Goal: Information Seeking & Learning: Compare options

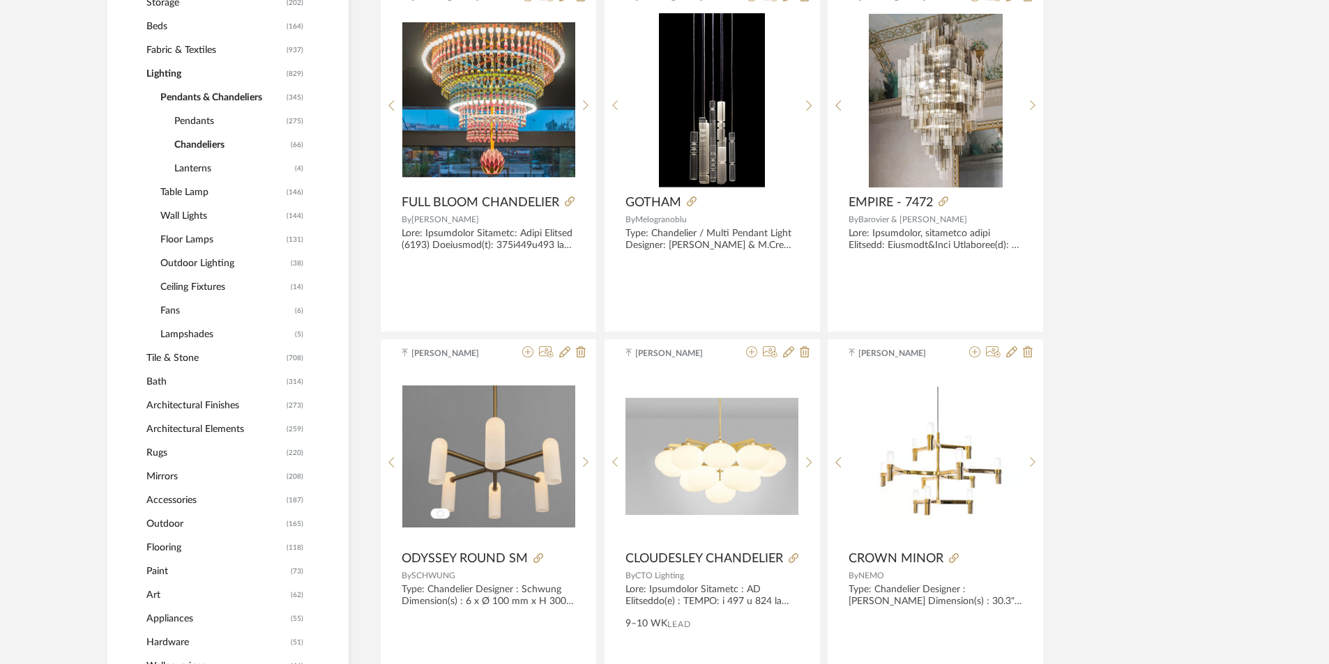
scroll to position [488, 0]
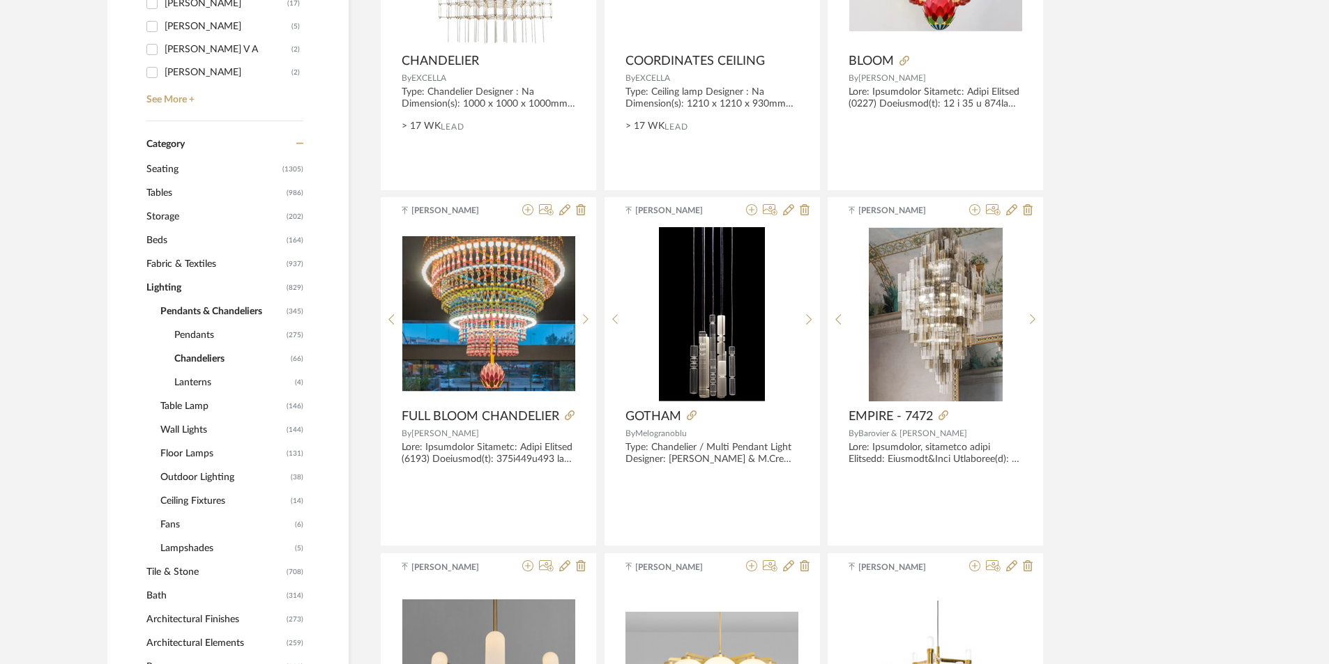
click at [169, 193] on span "Tables" at bounding box center [214, 193] width 137 height 24
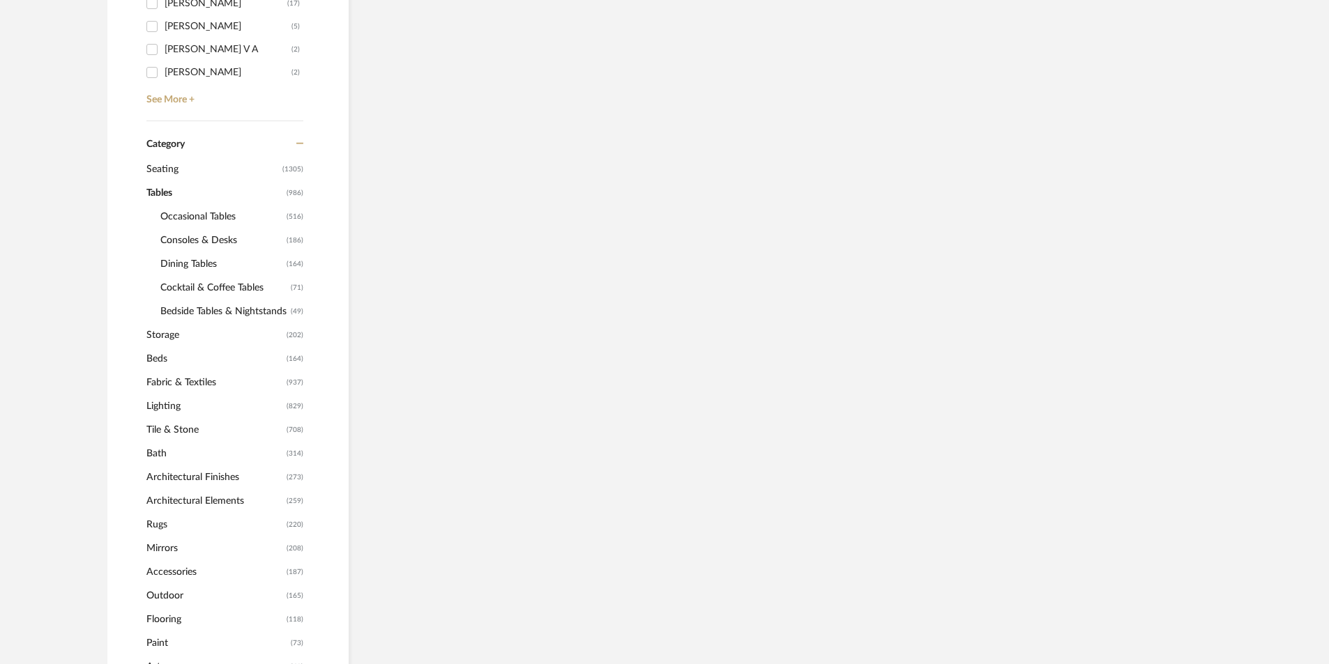
click at [208, 234] on span "Consoles & Desks" at bounding box center [221, 241] width 123 height 24
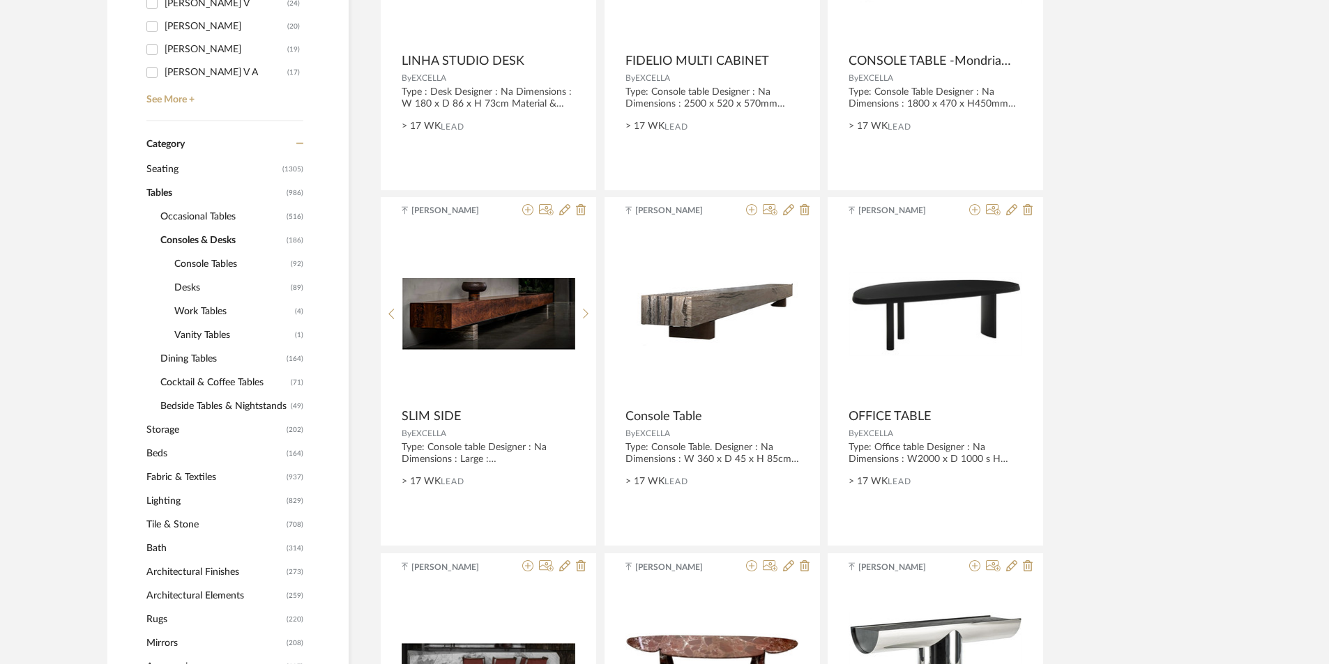
click at [201, 264] on span "Console Tables" at bounding box center [230, 264] width 113 height 24
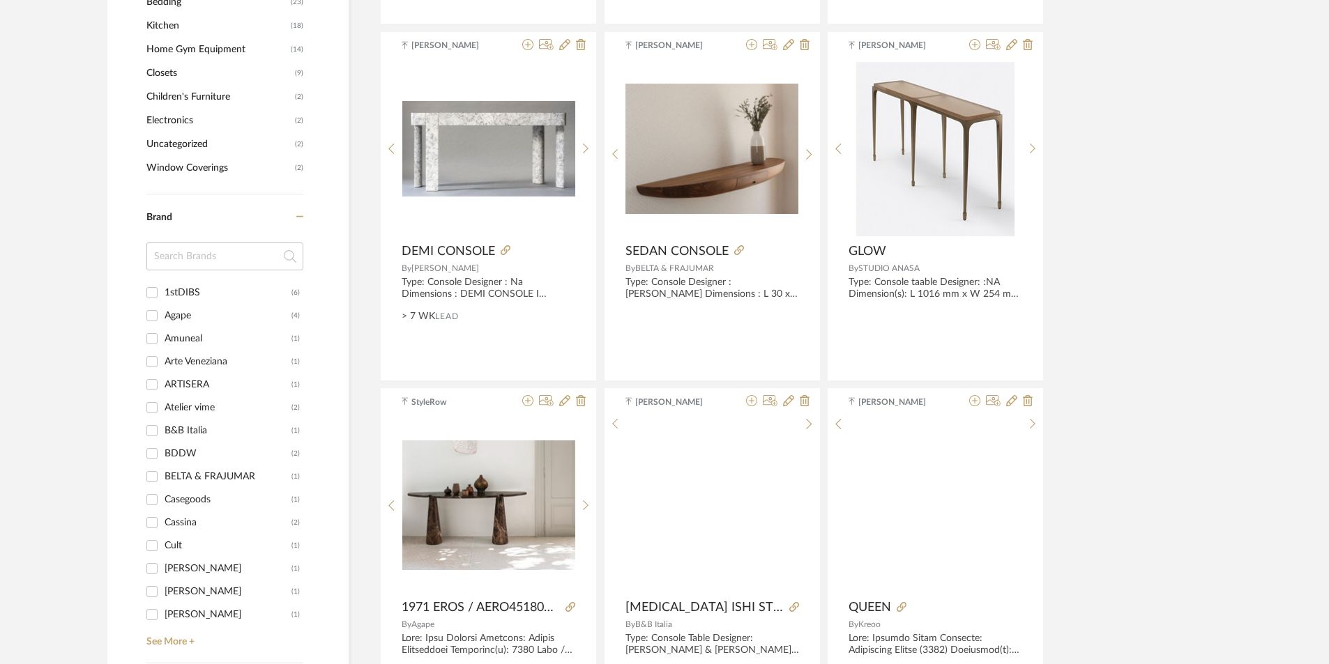
scroll to position [1394, 0]
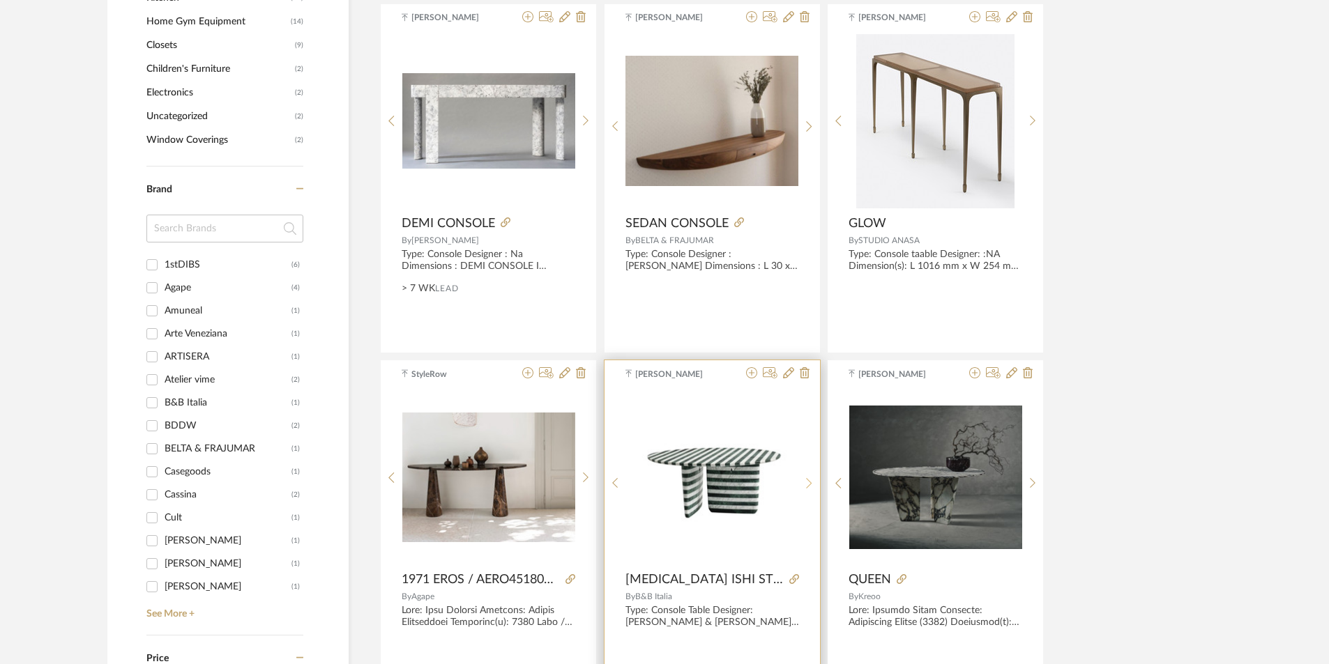
click at [815, 482] on sr-next-btn at bounding box center [809, 484] width 22 height 12
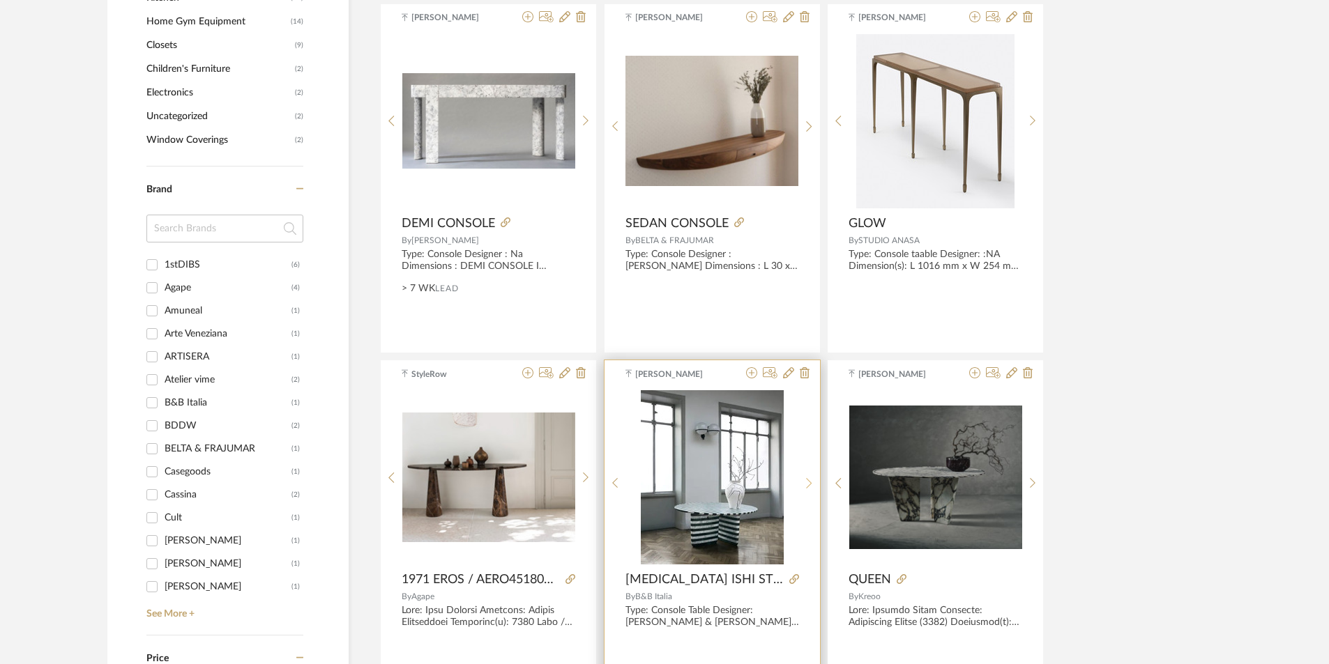
click at [815, 482] on sr-next-btn at bounding box center [809, 484] width 22 height 12
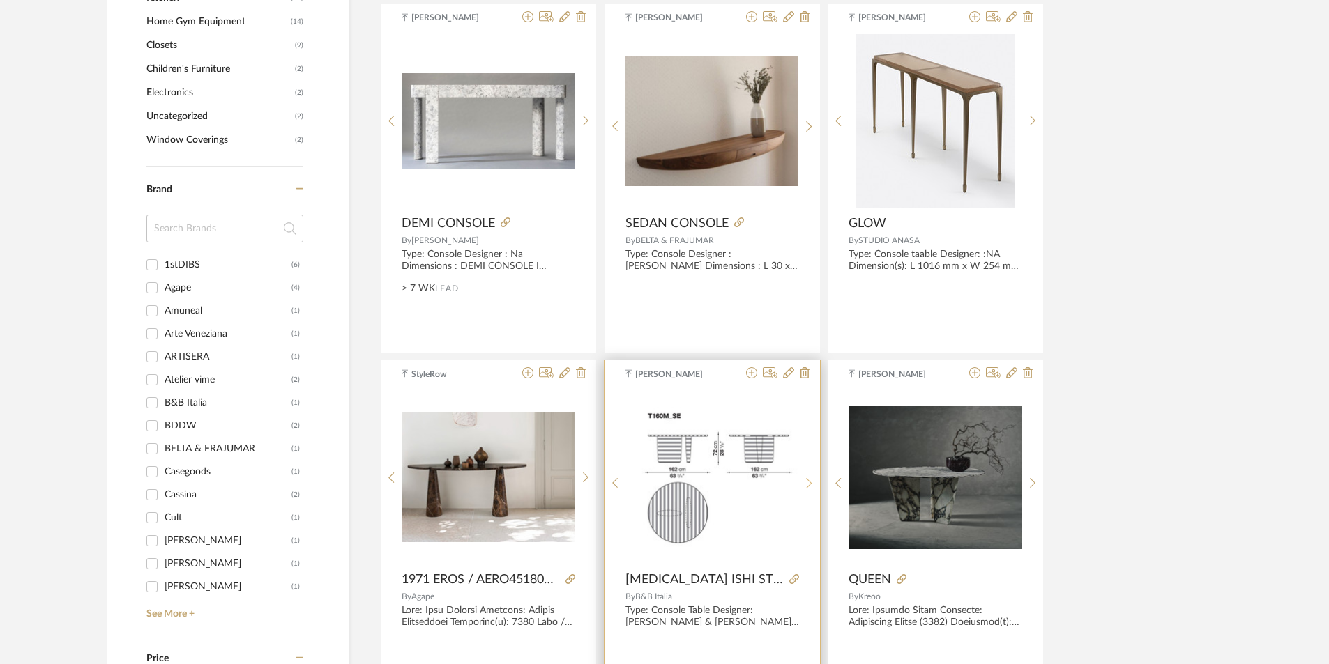
click at [815, 482] on sr-next-btn at bounding box center [809, 484] width 22 height 12
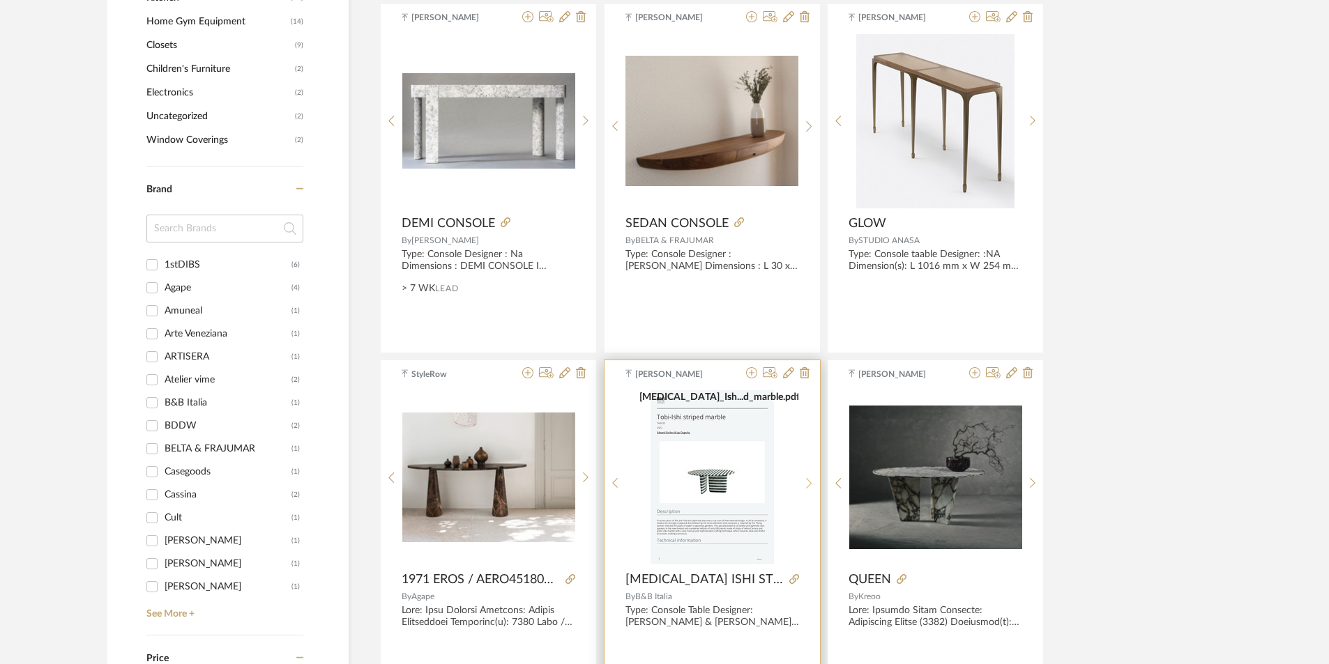
click at [815, 482] on sr-next-btn at bounding box center [809, 484] width 22 height 12
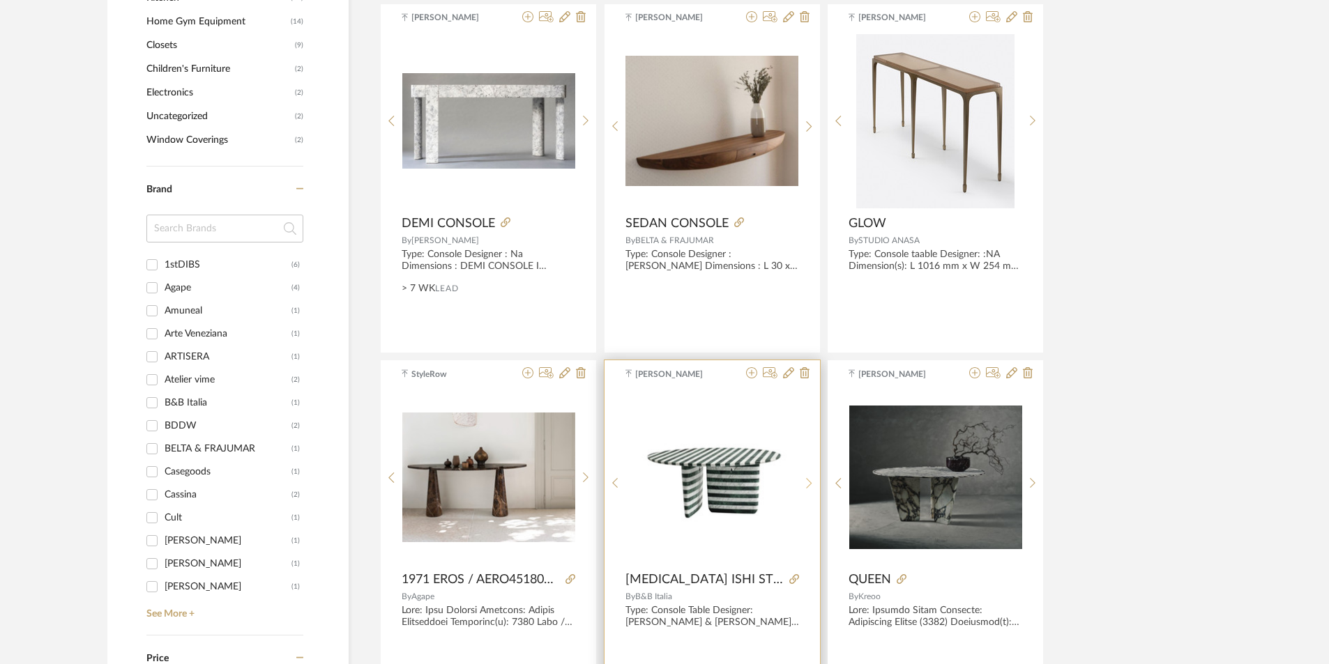
click at [815, 482] on sr-next-btn at bounding box center [809, 484] width 22 height 12
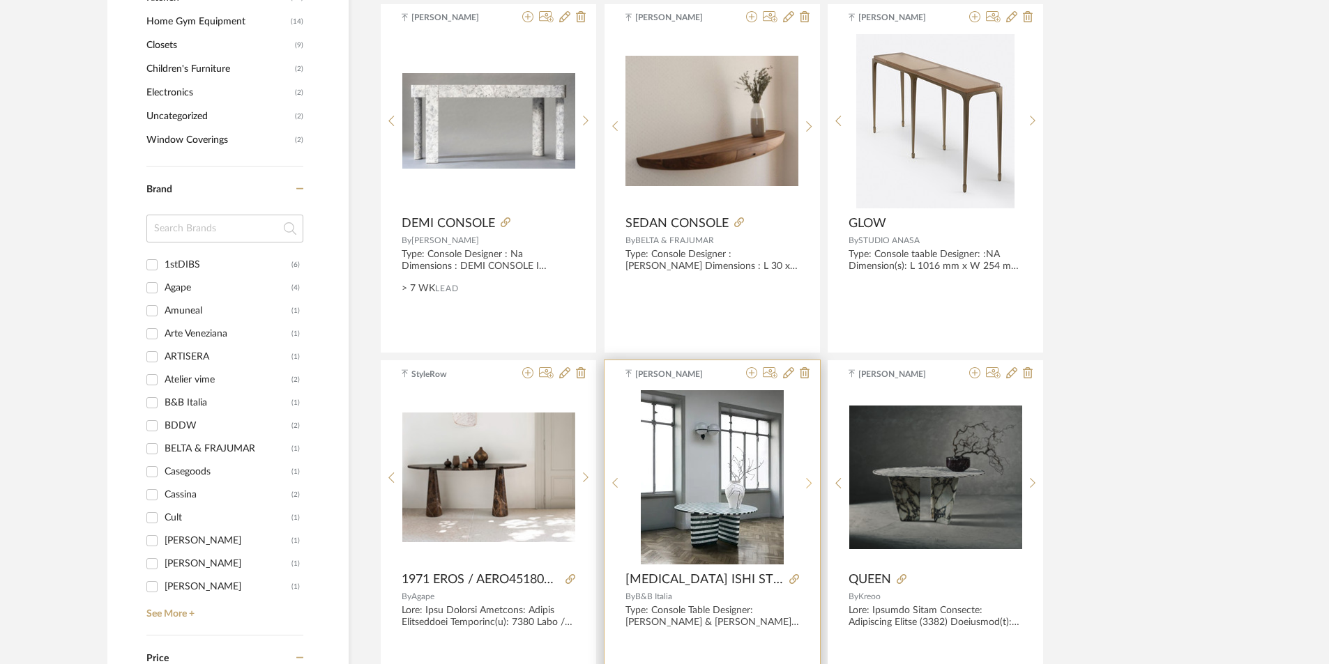
click at [815, 482] on sr-next-btn at bounding box center [809, 484] width 22 height 12
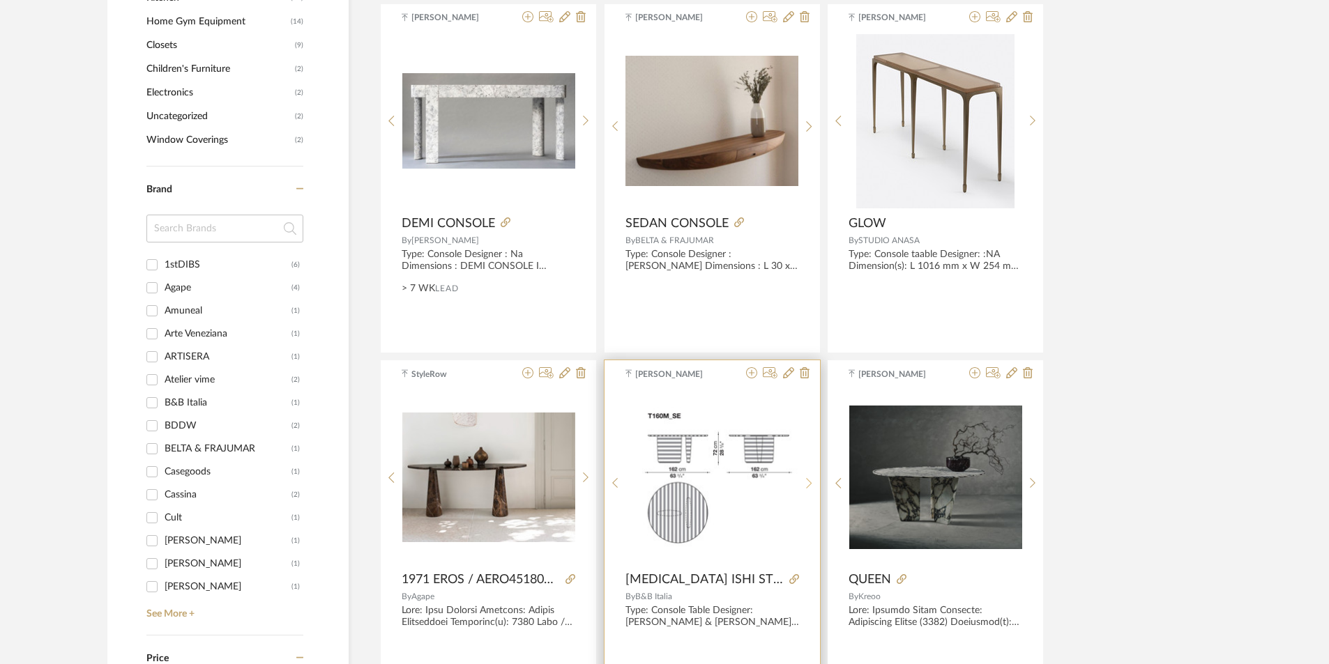
click at [815, 482] on sr-next-btn at bounding box center [809, 484] width 22 height 12
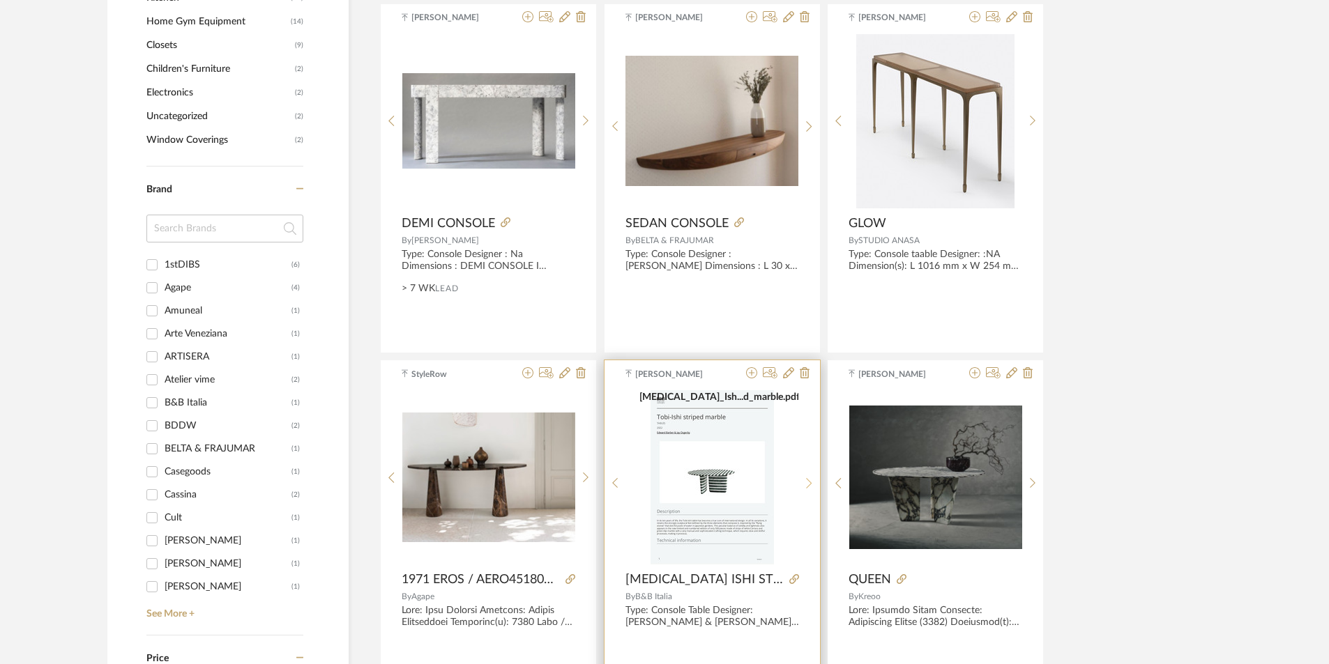
click at [815, 482] on sr-next-btn at bounding box center [809, 484] width 22 height 12
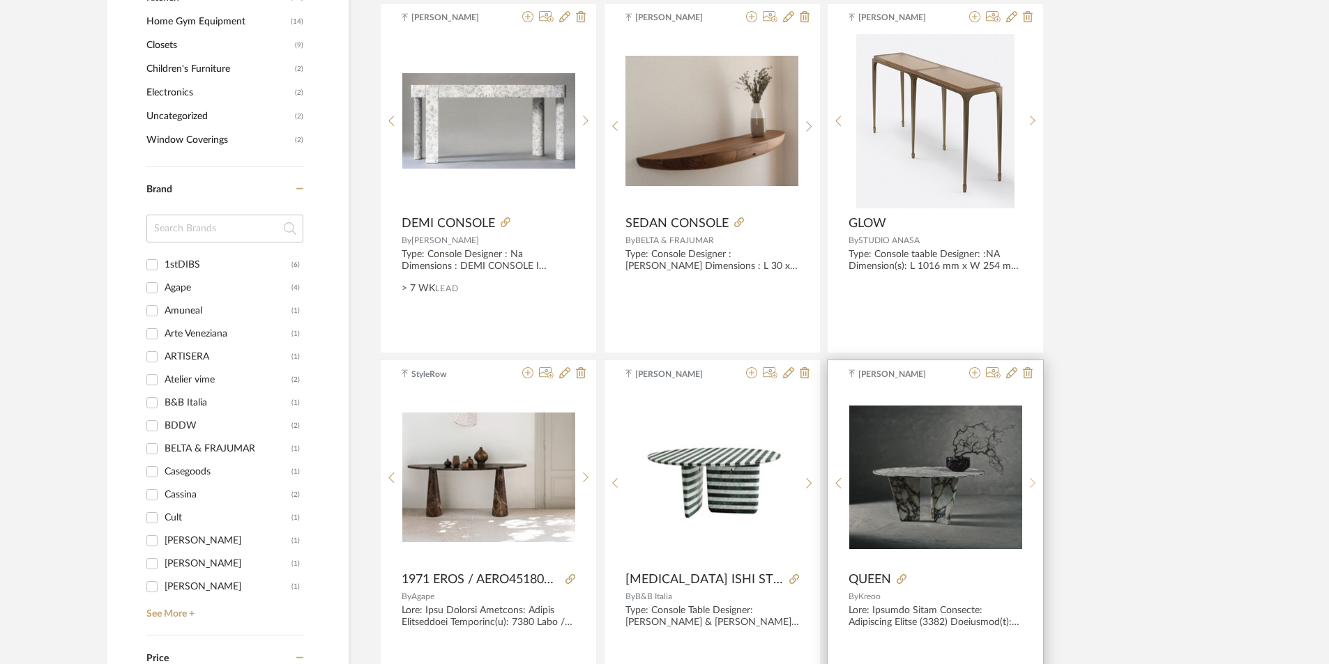
click at [1027, 478] on sr-next-btn at bounding box center [1033, 484] width 22 height 12
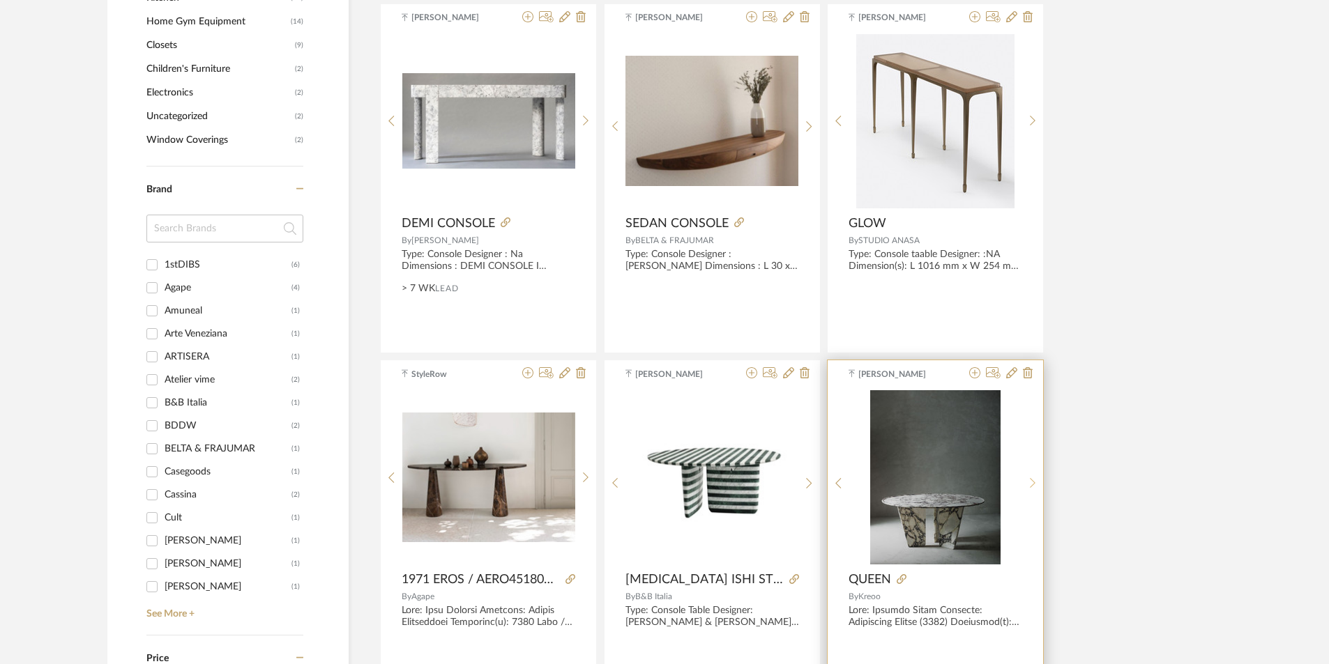
click at [1027, 478] on sr-next-btn at bounding box center [1033, 484] width 22 height 12
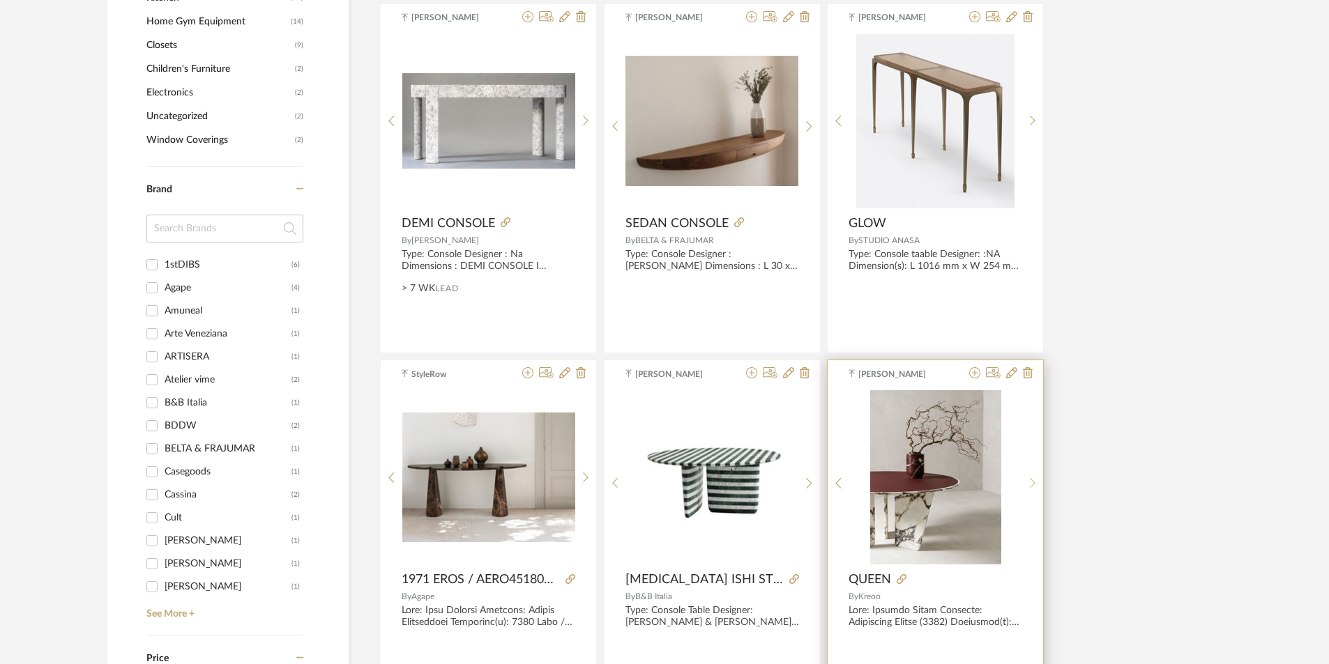
click at [1027, 478] on sr-next-btn at bounding box center [1033, 484] width 22 height 12
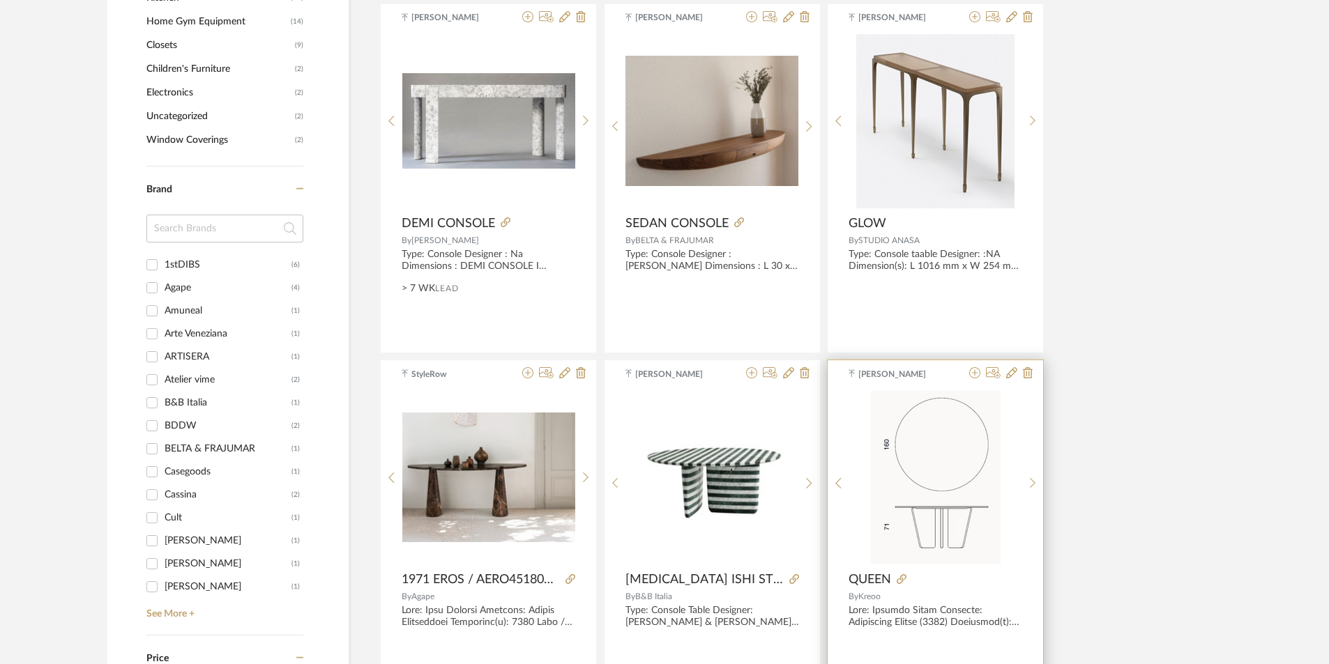
scroll to position [1464, 0]
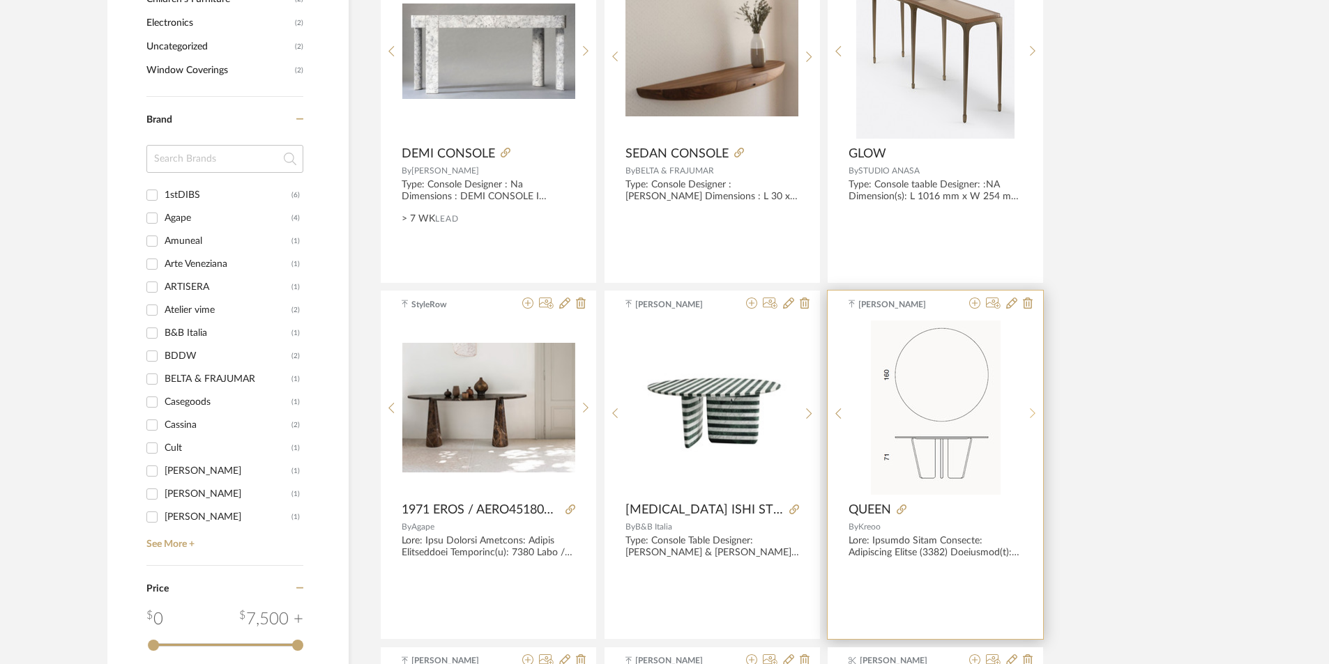
click at [1028, 409] on sr-next-btn at bounding box center [1033, 414] width 22 height 12
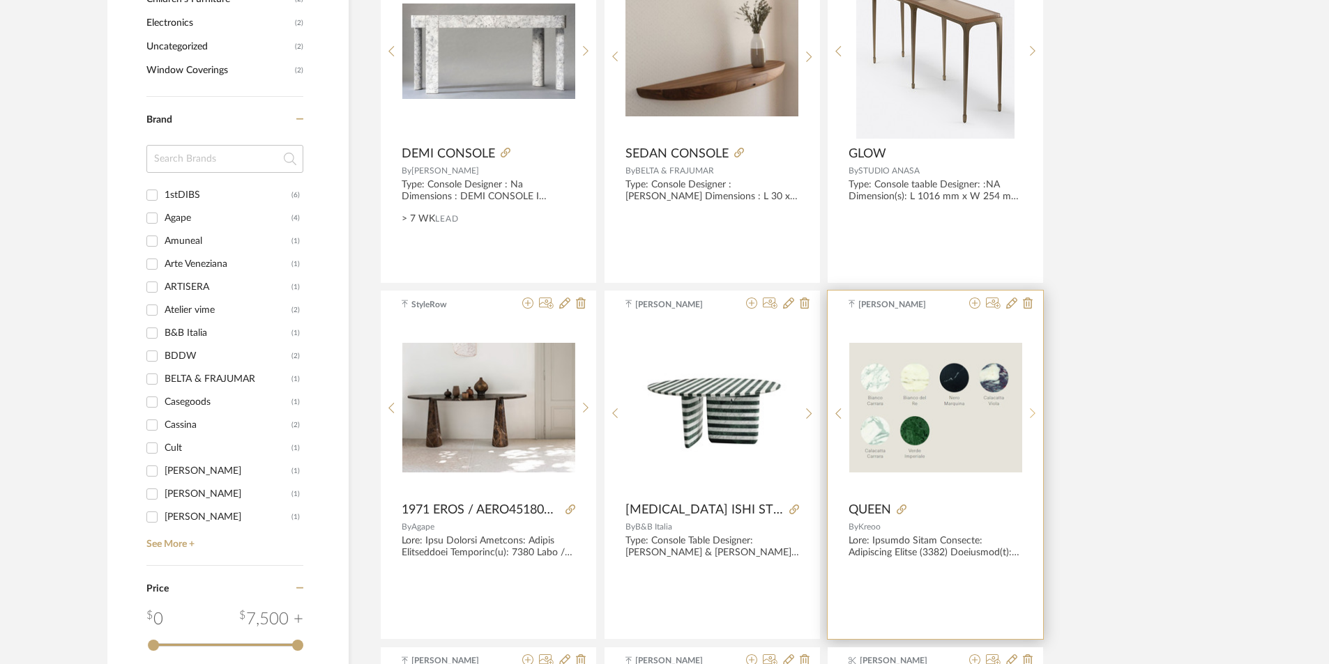
click at [1028, 409] on sr-next-btn at bounding box center [1033, 414] width 22 height 12
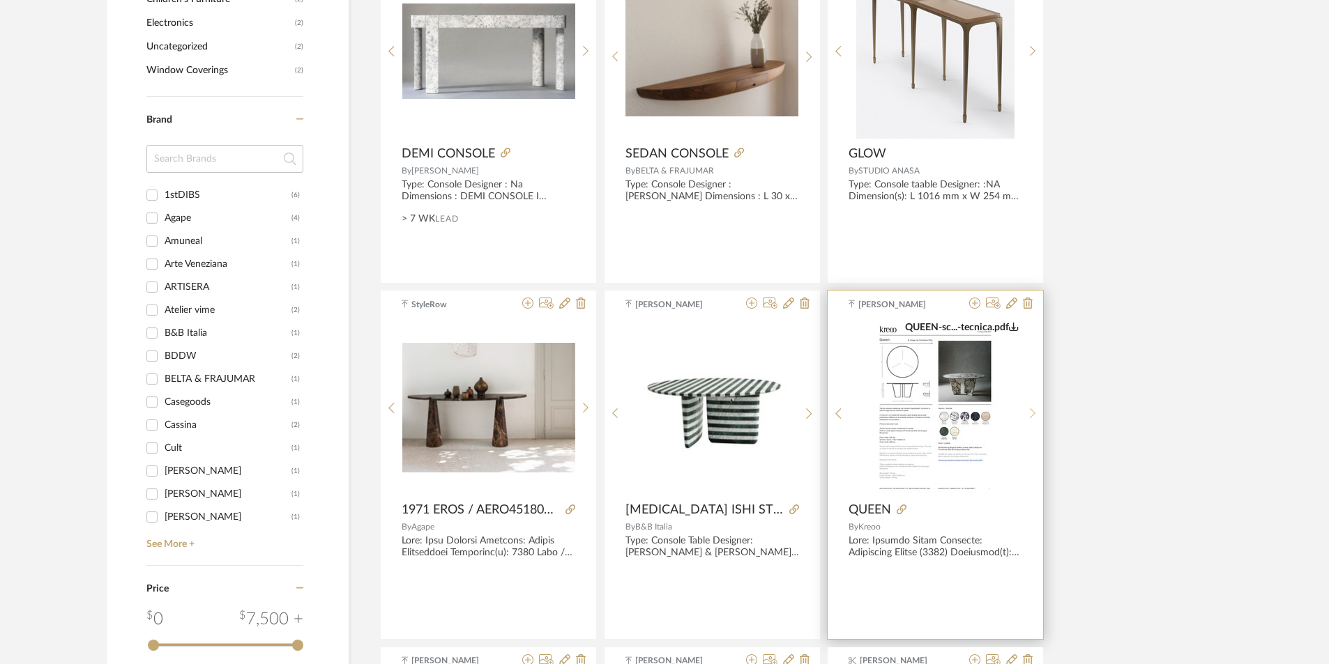
click at [1028, 409] on sr-next-btn at bounding box center [1033, 414] width 22 height 12
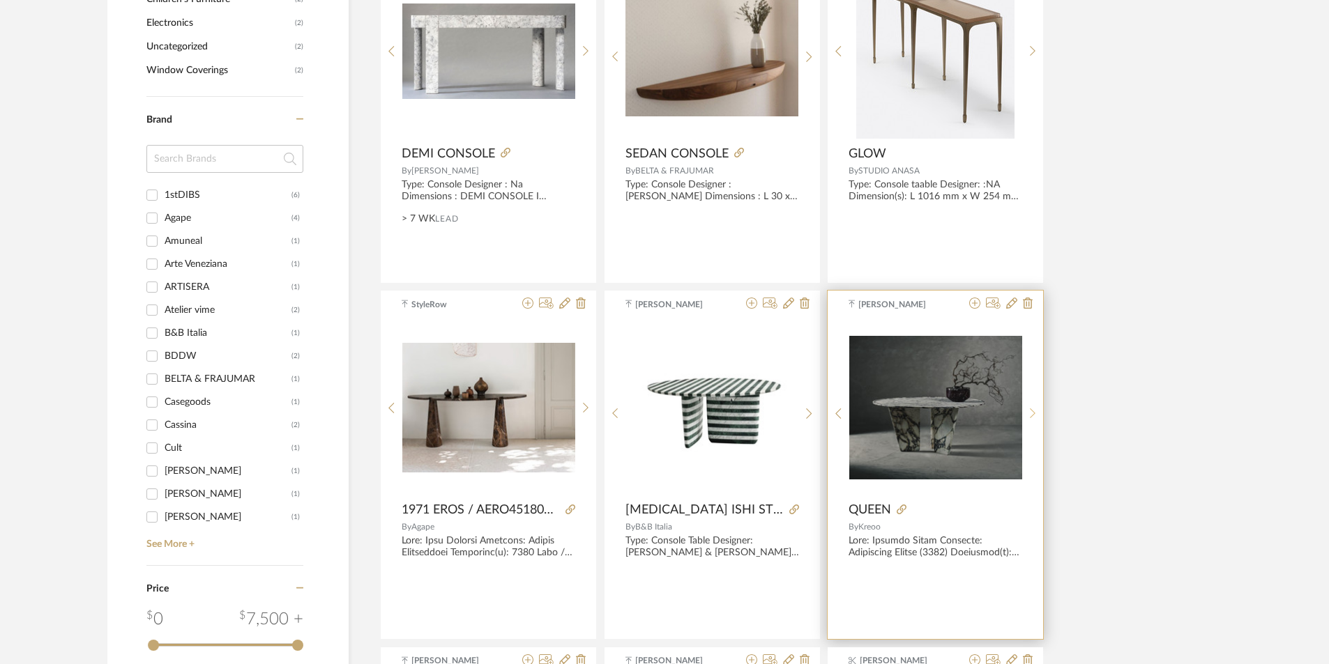
click at [1028, 409] on sr-next-btn at bounding box center [1033, 414] width 22 height 12
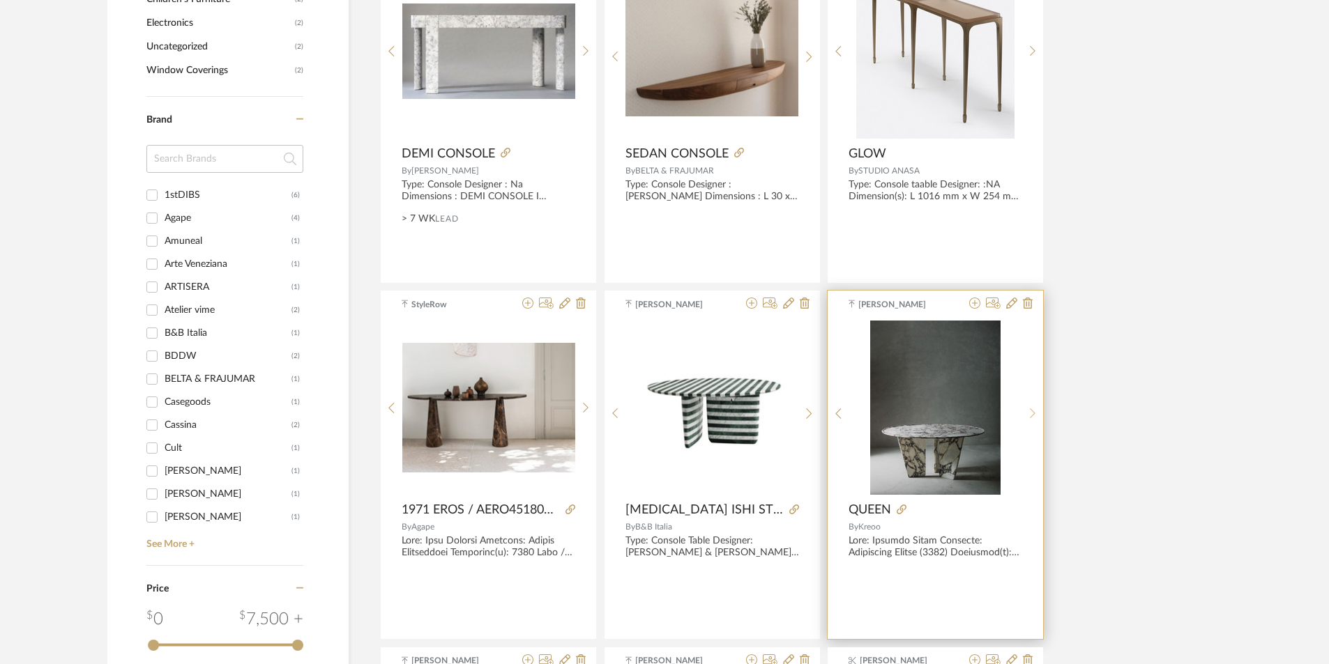
click at [1028, 409] on sr-next-btn at bounding box center [1033, 414] width 22 height 12
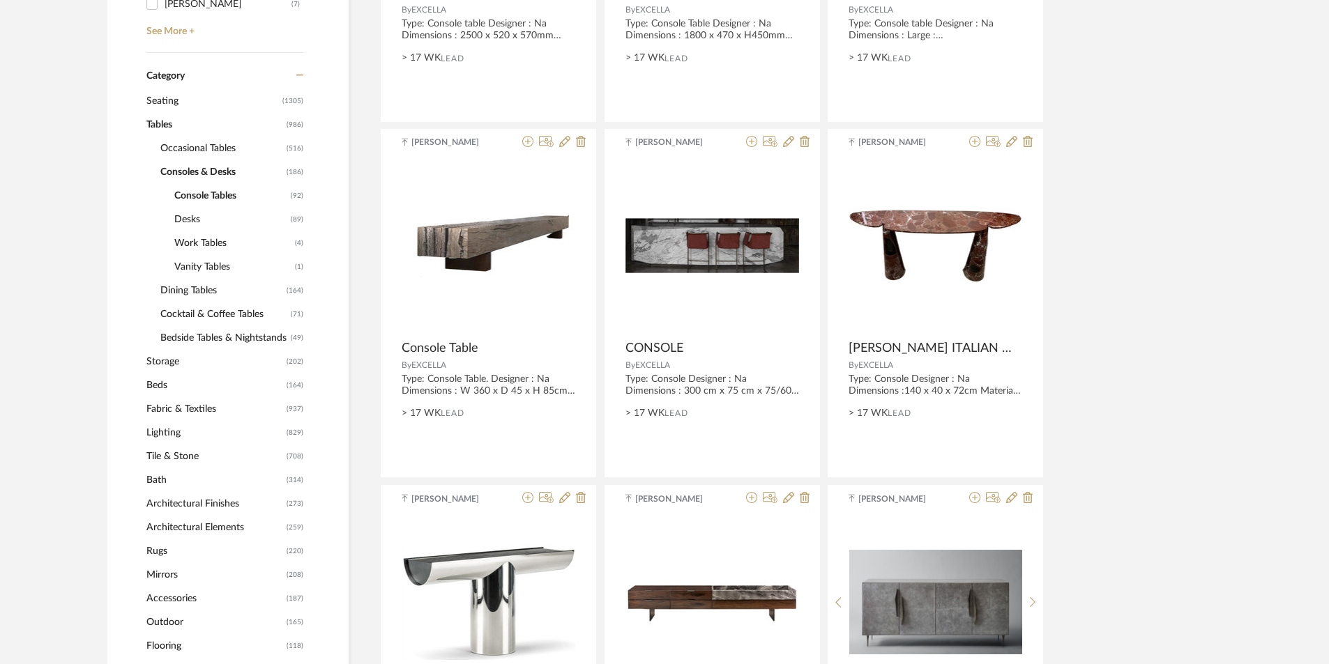
scroll to position [488, 0]
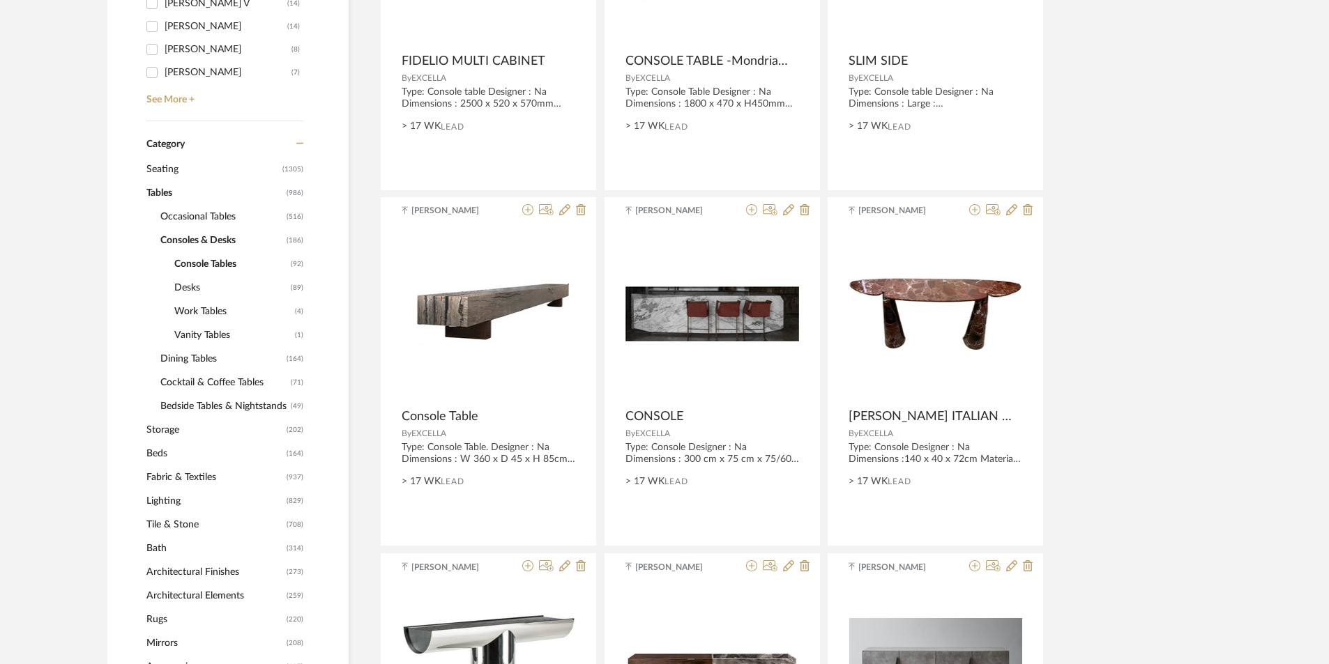
click at [210, 218] on span "Occasional Tables" at bounding box center [221, 217] width 123 height 24
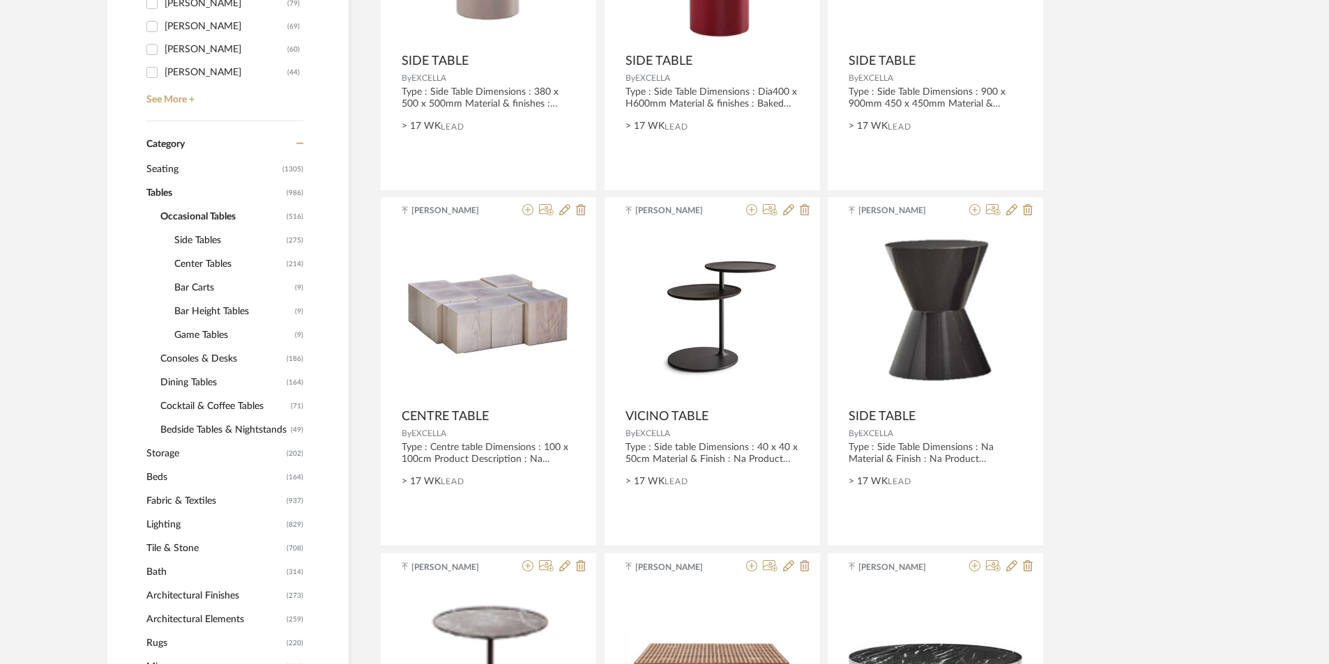
click at [198, 353] on span "Consoles & Desks" at bounding box center [221, 359] width 123 height 24
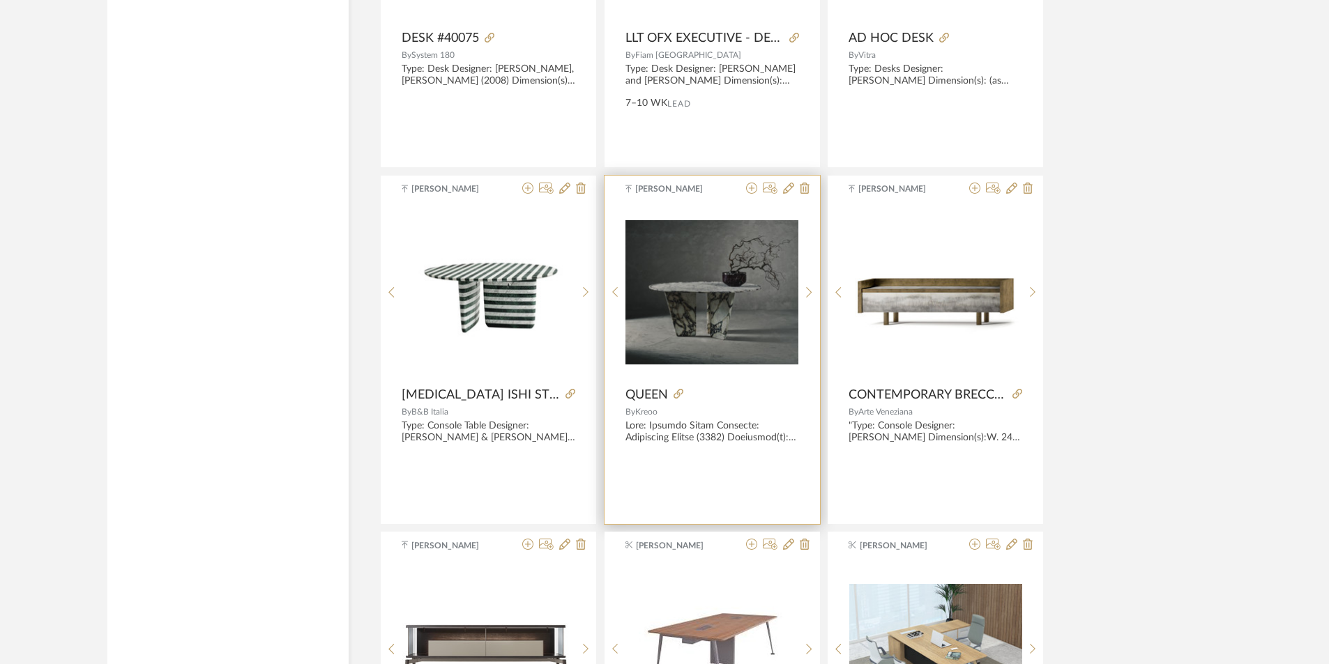
scroll to position [2719, 0]
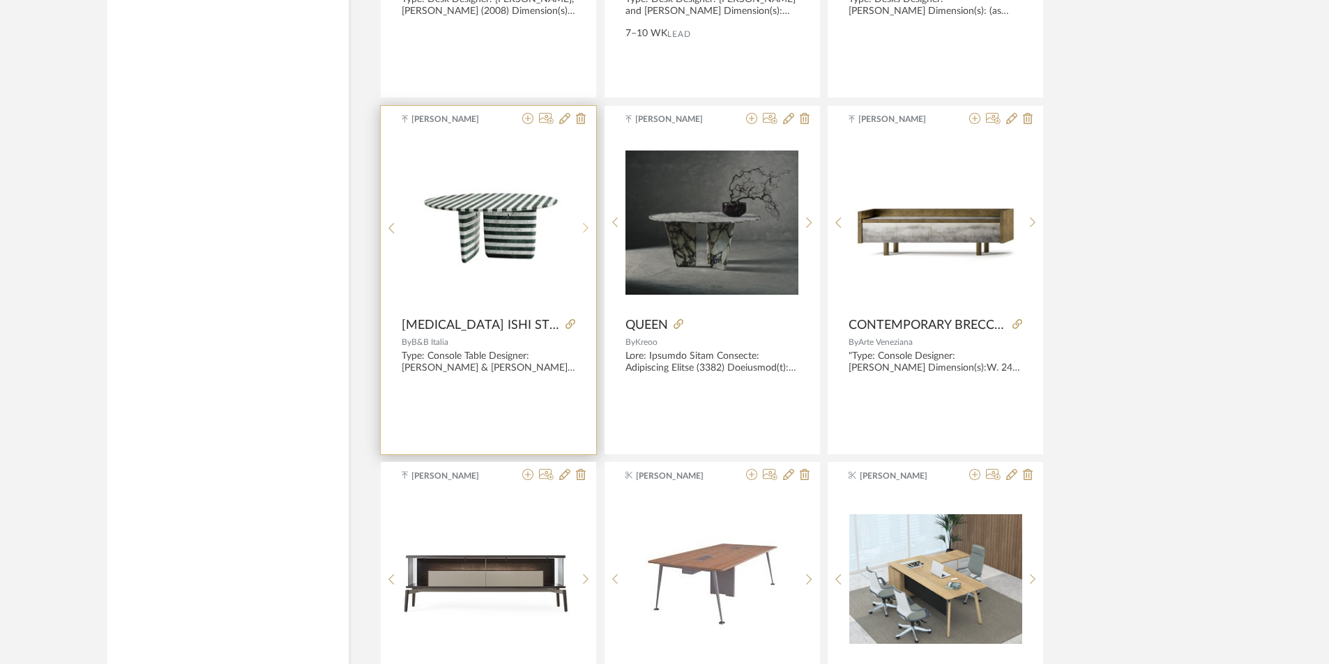
click at [581, 229] on sr-next-btn at bounding box center [586, 228] width 22 height 12
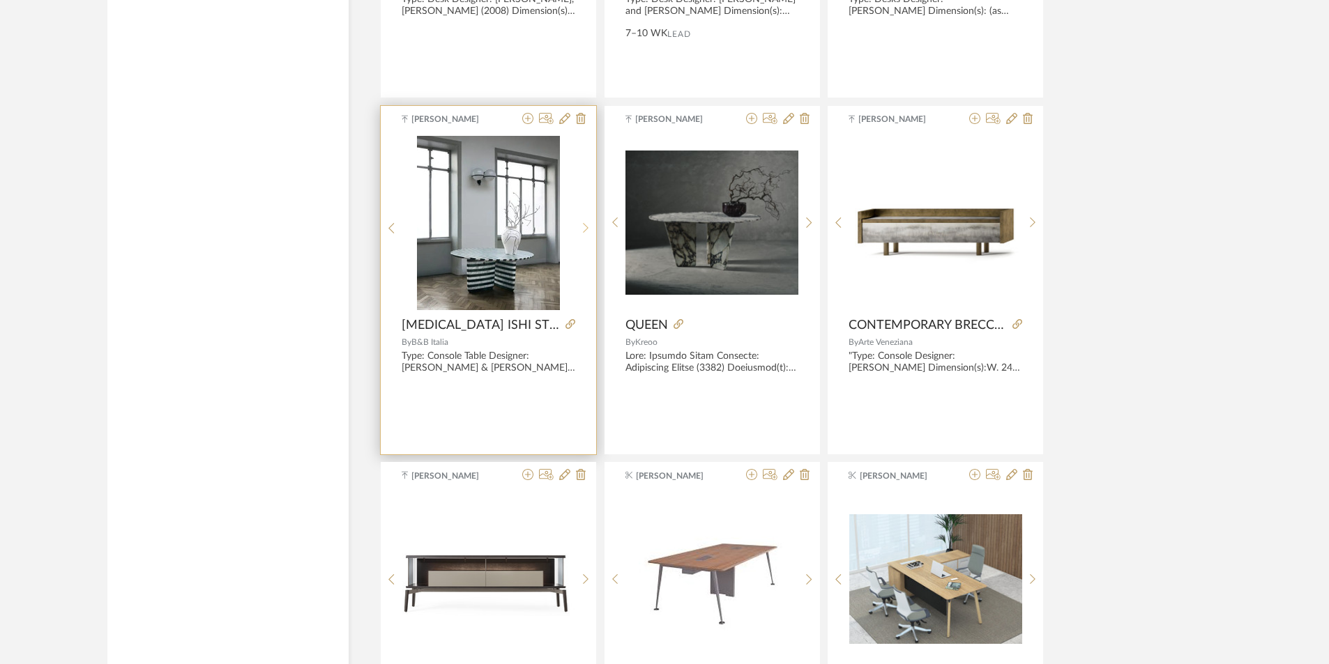
click at [581, 229] on sr-next-btn at bounding box center [586, 228] width 22 height 12
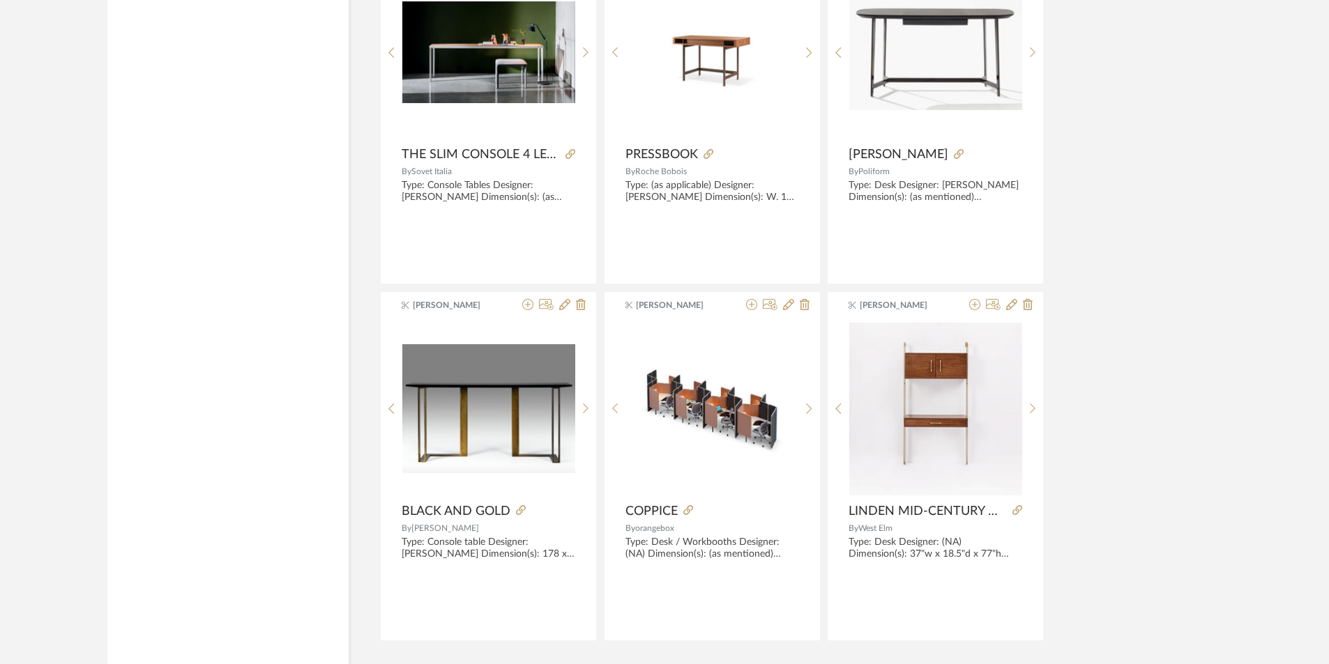
scroll to position [4084, 0]
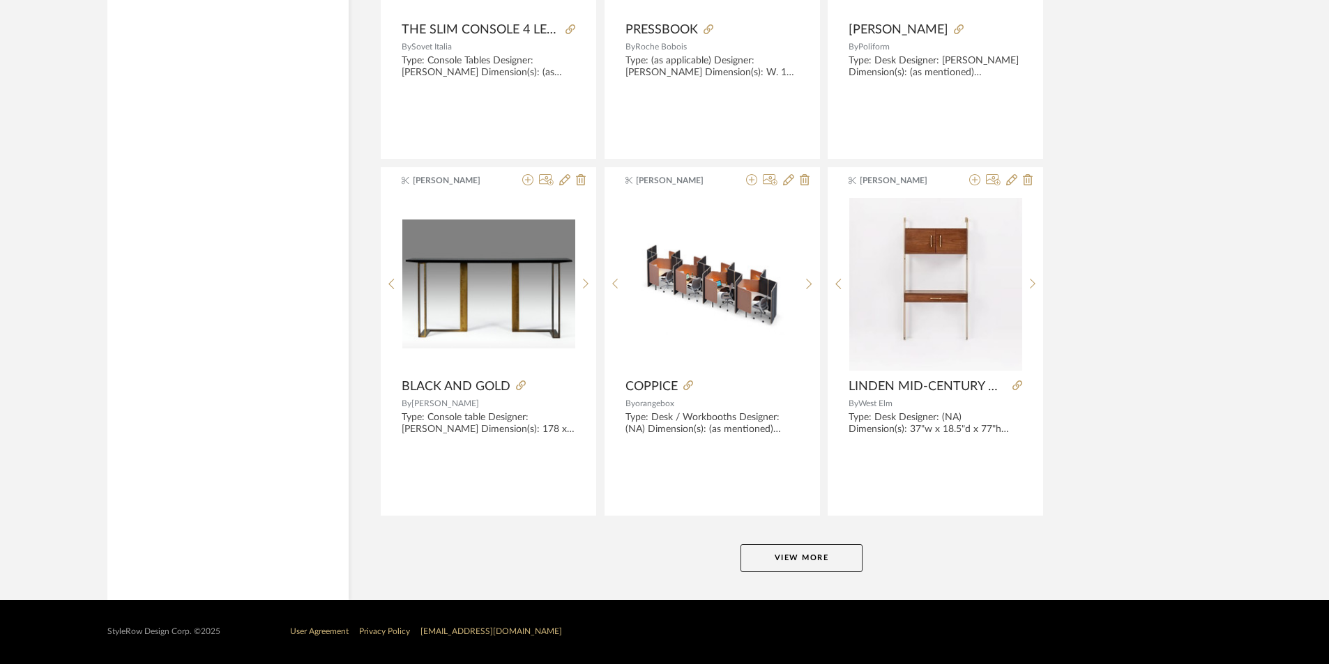
click at [837, 556] on button "View More" at bounding box center [801, 559] width 122 height 28
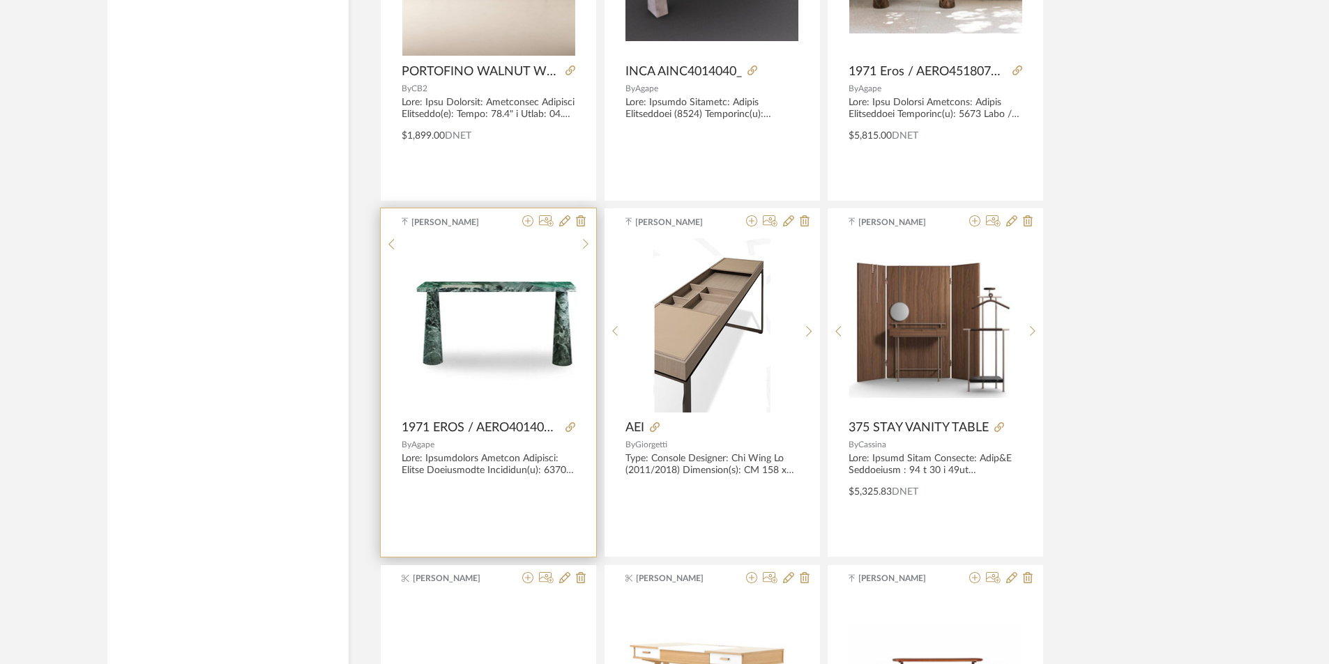
scroll to position [6036, 0]
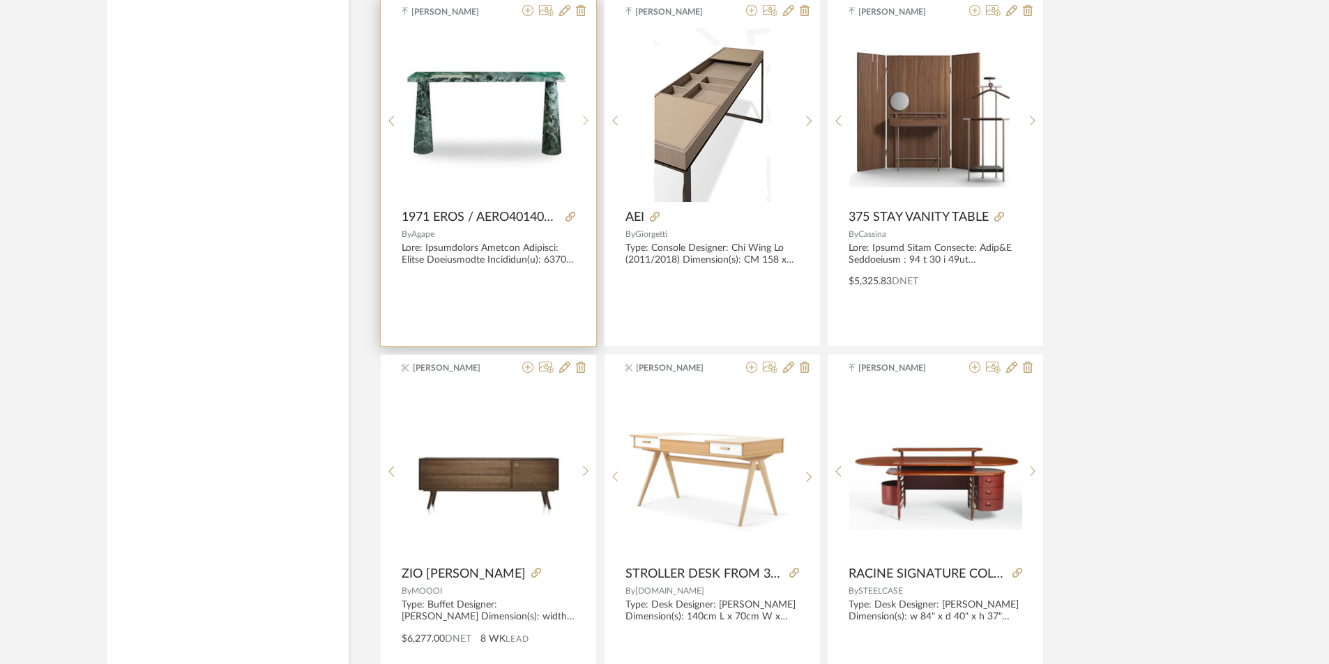
click at [583, 115] on icon at bounding box center [586, 121] width 6 height 12
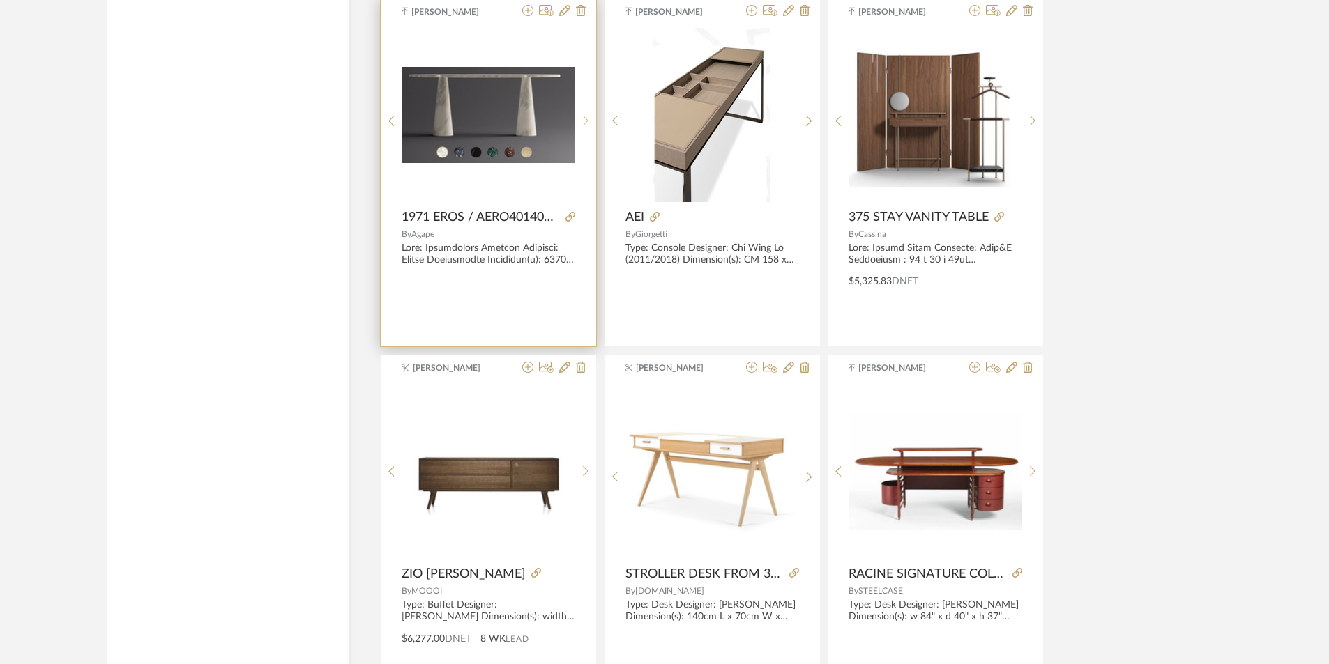
click at [583, 115] on icon at bounding box center [586, 121] width 6 height 12
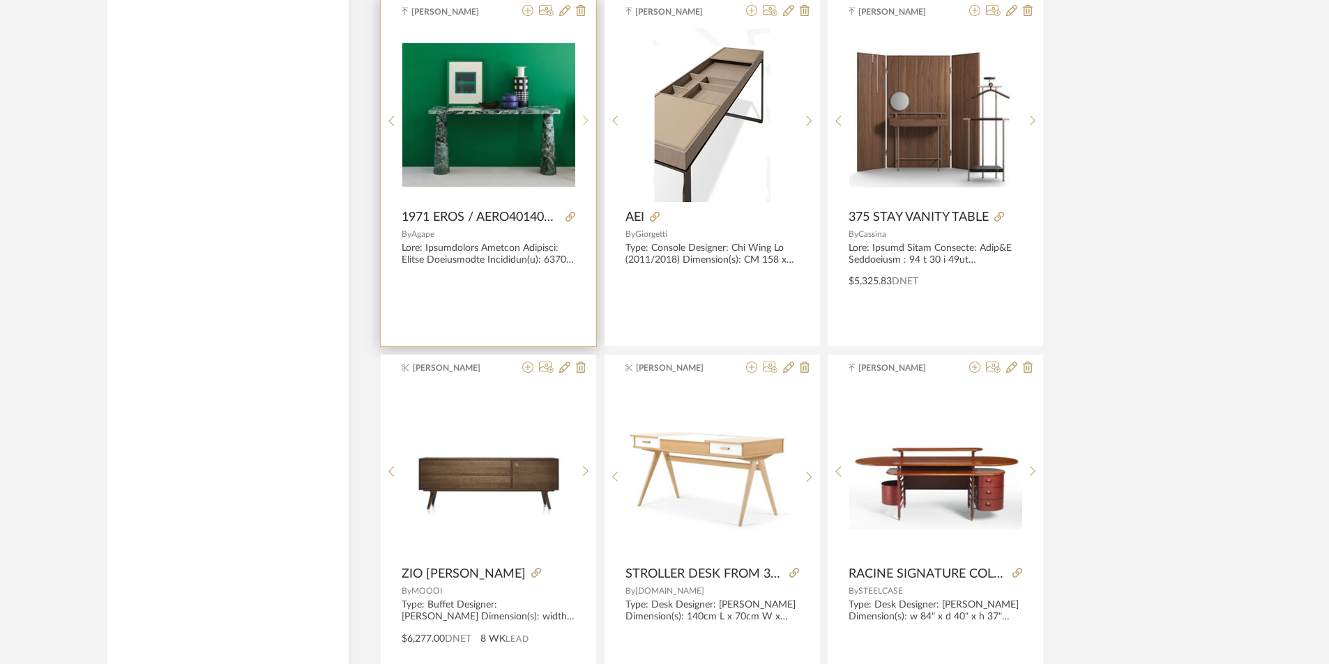
click at [583, 115] on icon at bounding box center [586, 121] width 6 height 12
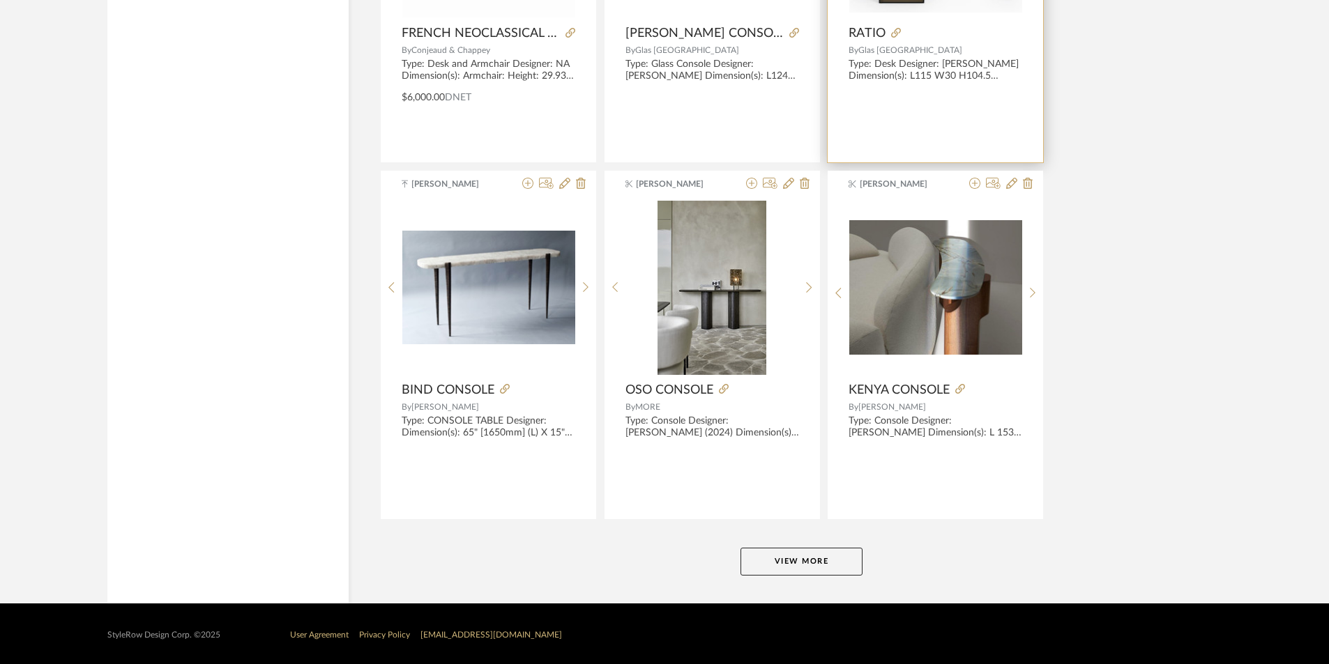
scroll to position [8364, 0]
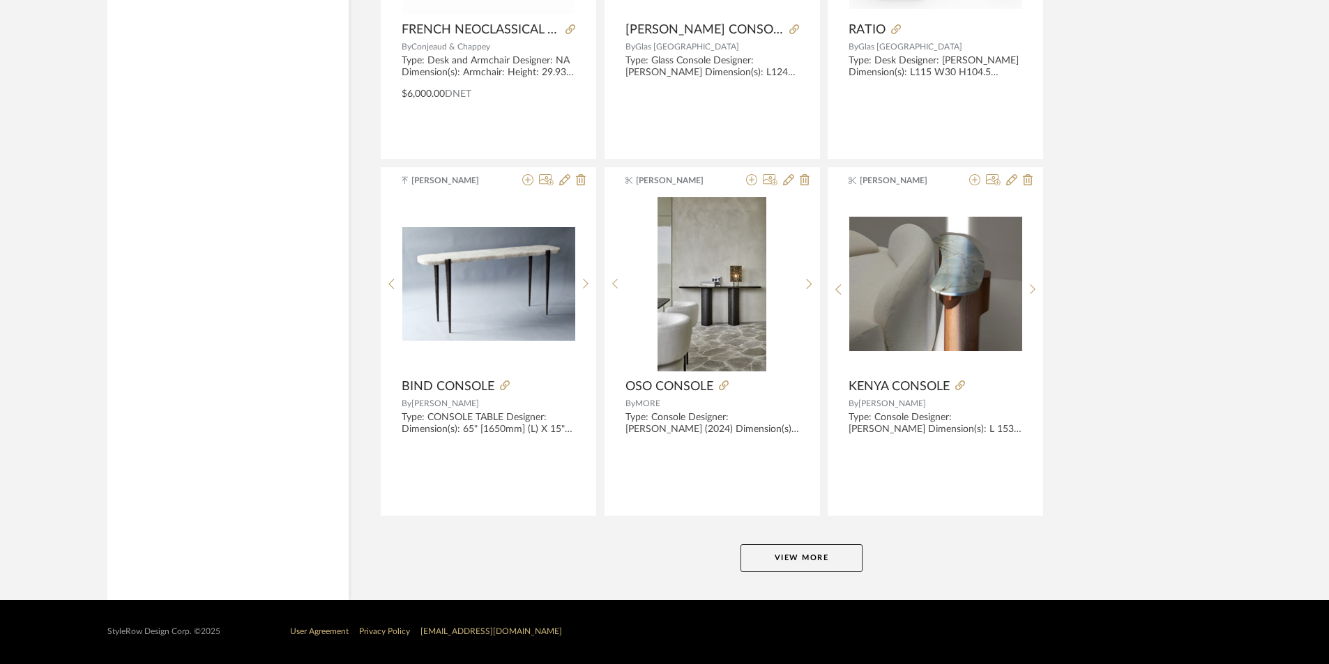
click at [843, 568] on button "View More" at bounding box center [801, 559] width 122 height 28
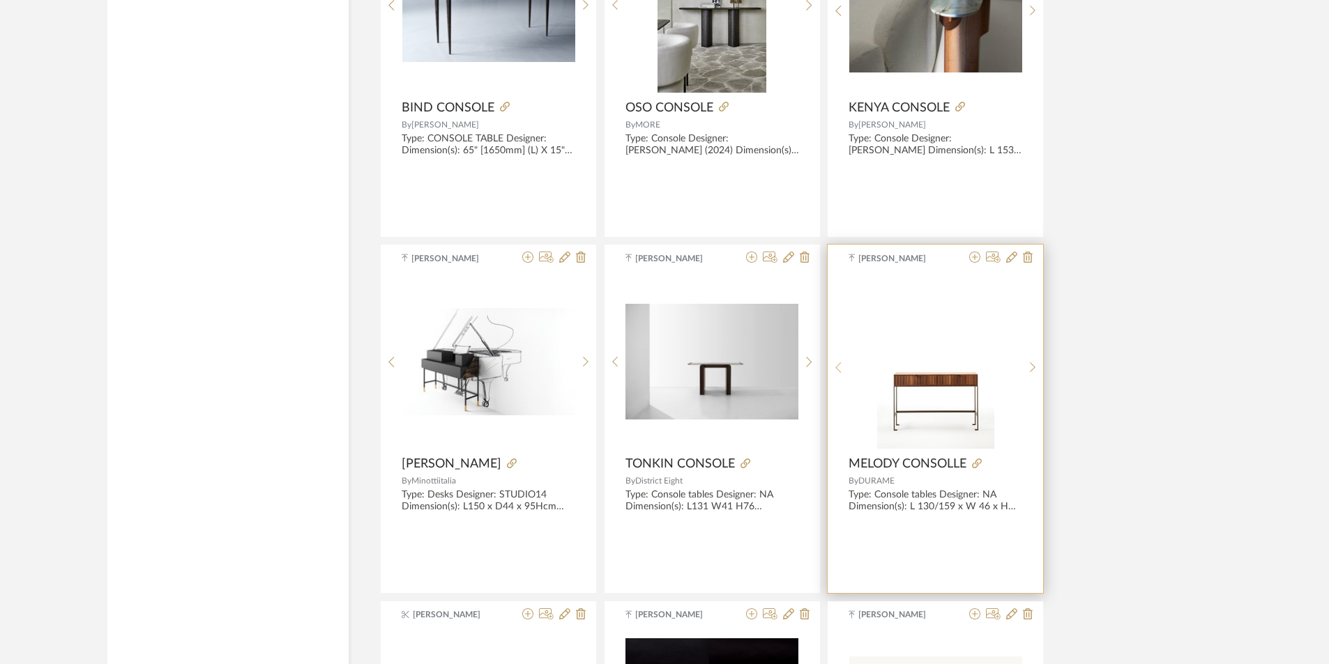
scroll to position [8991, 0]
